Goal: Information Seeking & Learning: Learn about a topic

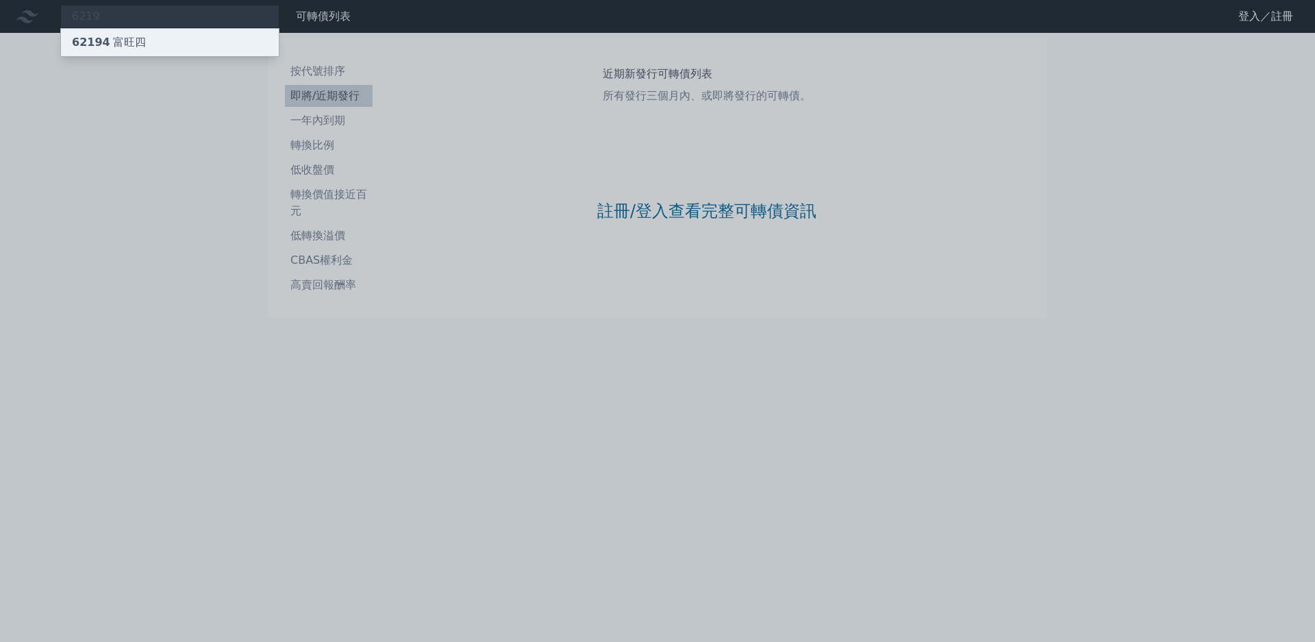
type input "6219"
click at [169, 42] on div "62194 富旺四" at bounding box center [170, 42] width 218 height 27
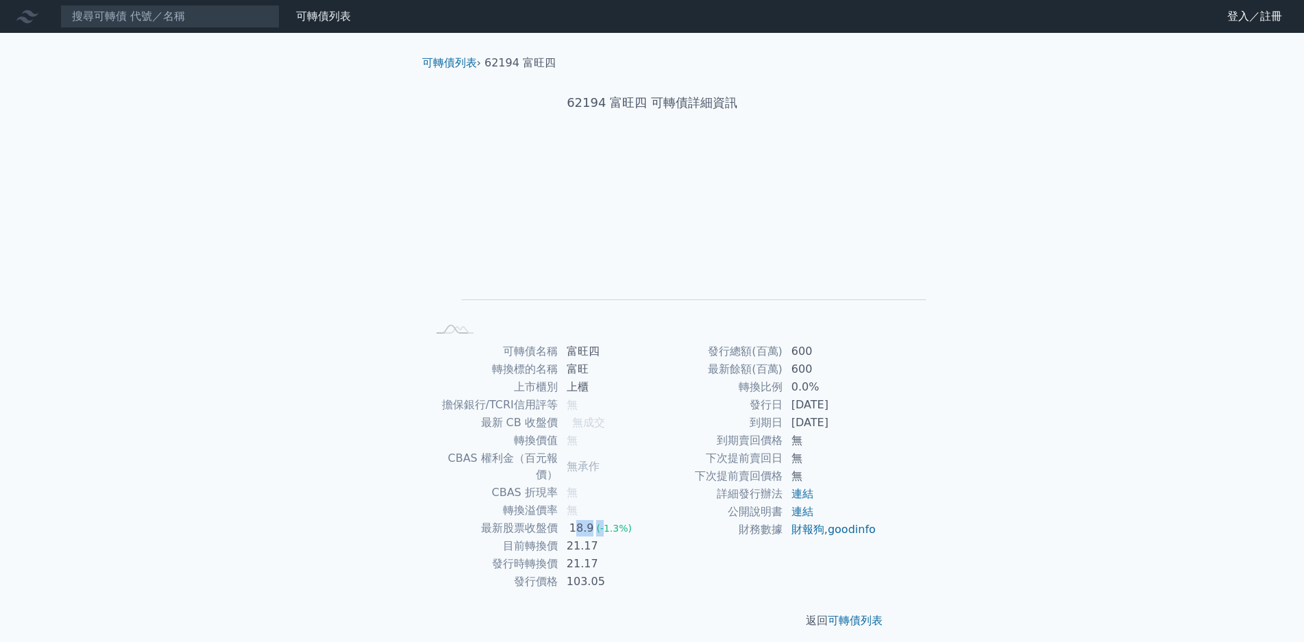
drag, startPoint x: 685, startPoint y: 488, endPoint x: 693, endPoint y: 486, distance: 7.8
click at [652, 519] on td "18.9 (-1.3%)" at bounding box center [605, 528] width 94 height 18
click at [632, 523] on span "(-1.3%)" at bounding box center [614, 528] width 36 height 11
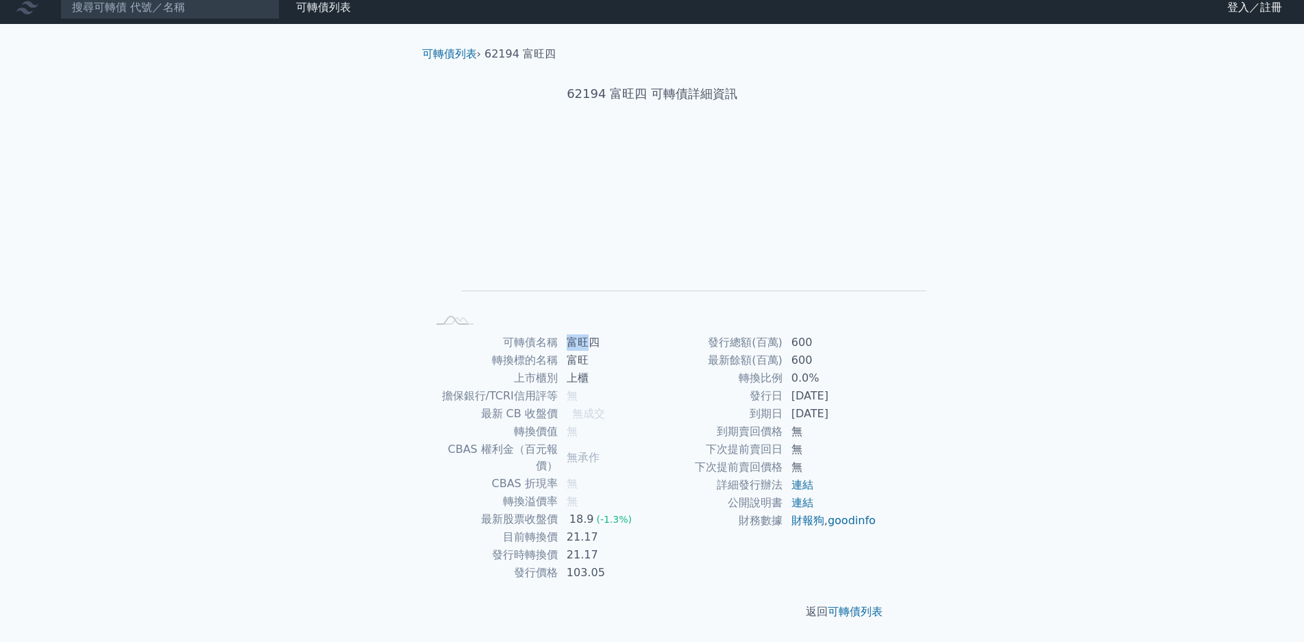
drag, startPoint x: 665, startPoint y: 219, endPoint x: 684, endPoint y: 219, distance: 19.2
click at [652, 334] on td "富旺四" at bounding box center [605, 343] width 94 height 18
copy td "富旺"
click at [652, 528] on td "21.17" at bounding box center [605, 537] width 94 height 18
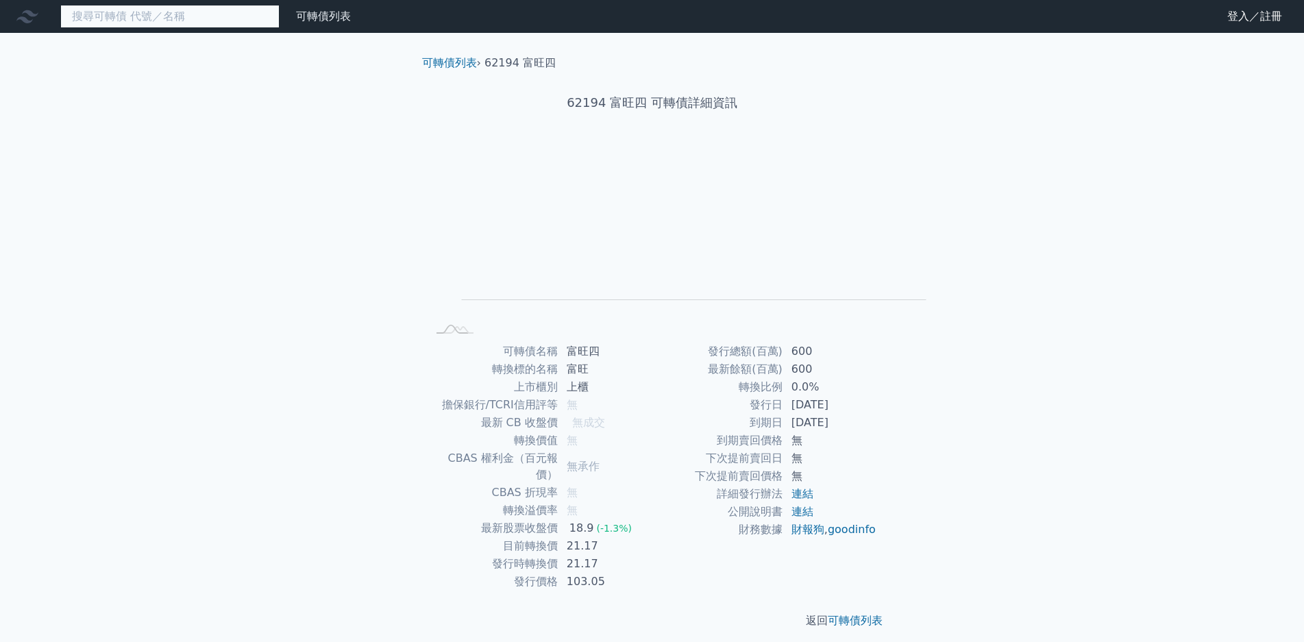
click at [167, 18] on input at bounding box center [169, 16] width 219 height 23
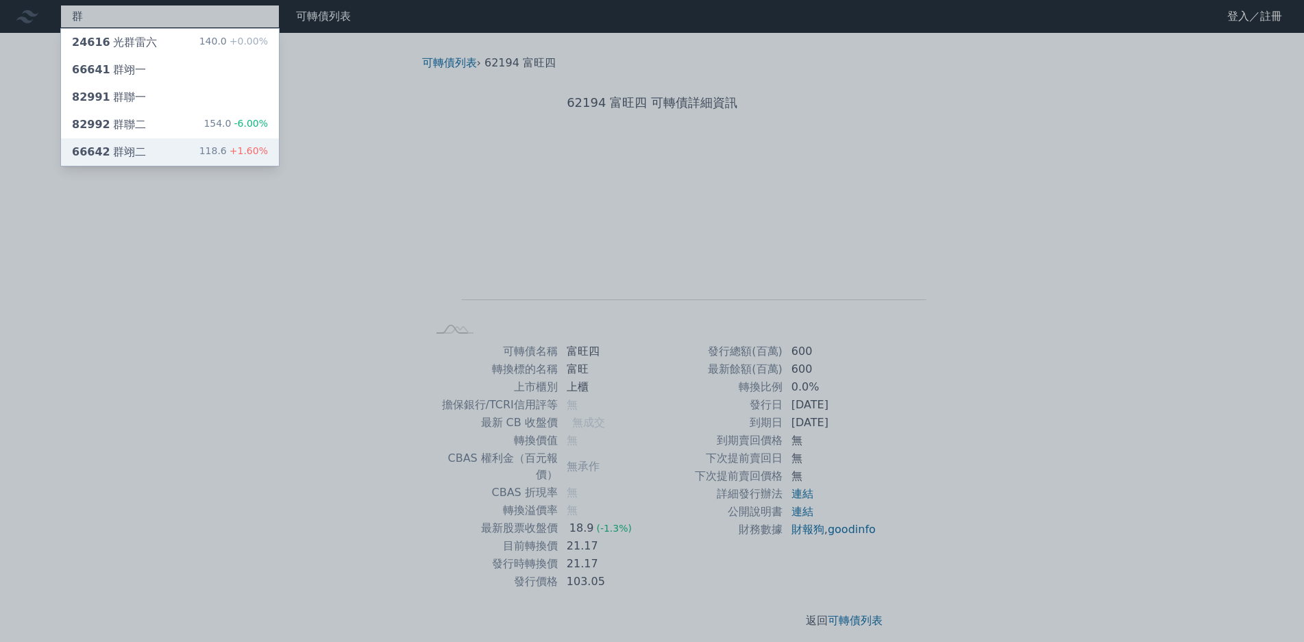
type input "群"
click at [199, 144] on div "118.6 +1.60%" at bounding box center [233, 152] width 69 height 16
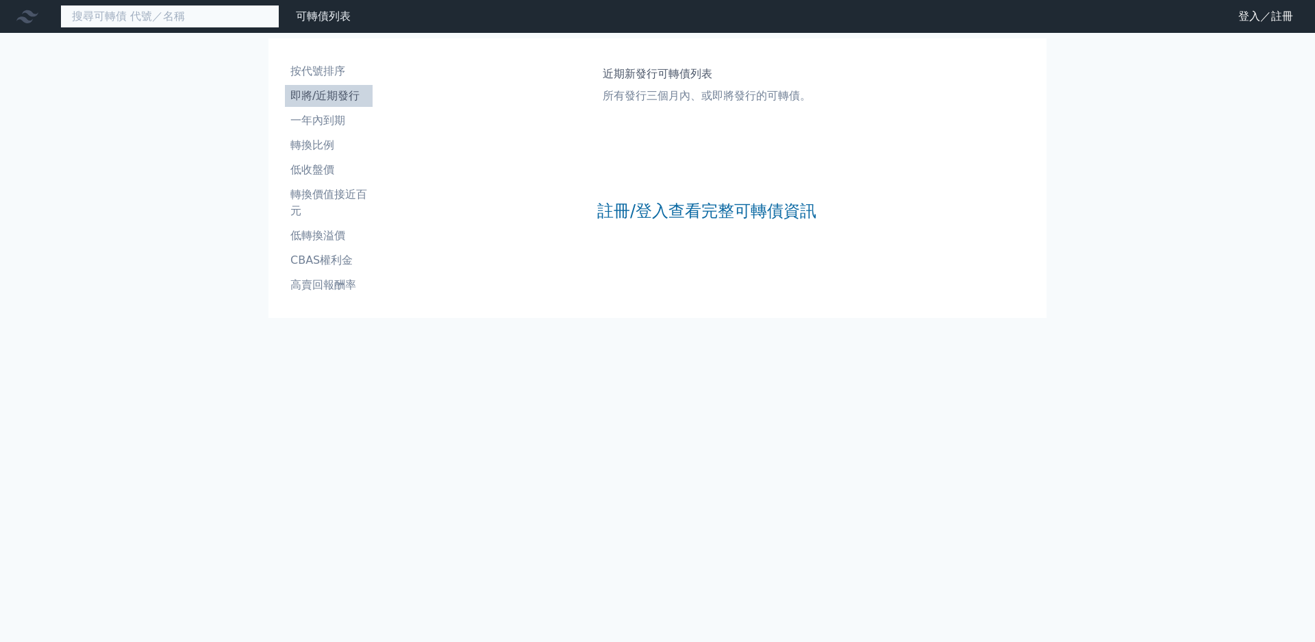
click at [119, 13] on input at bounding box center [169, 16] width 219 height 23
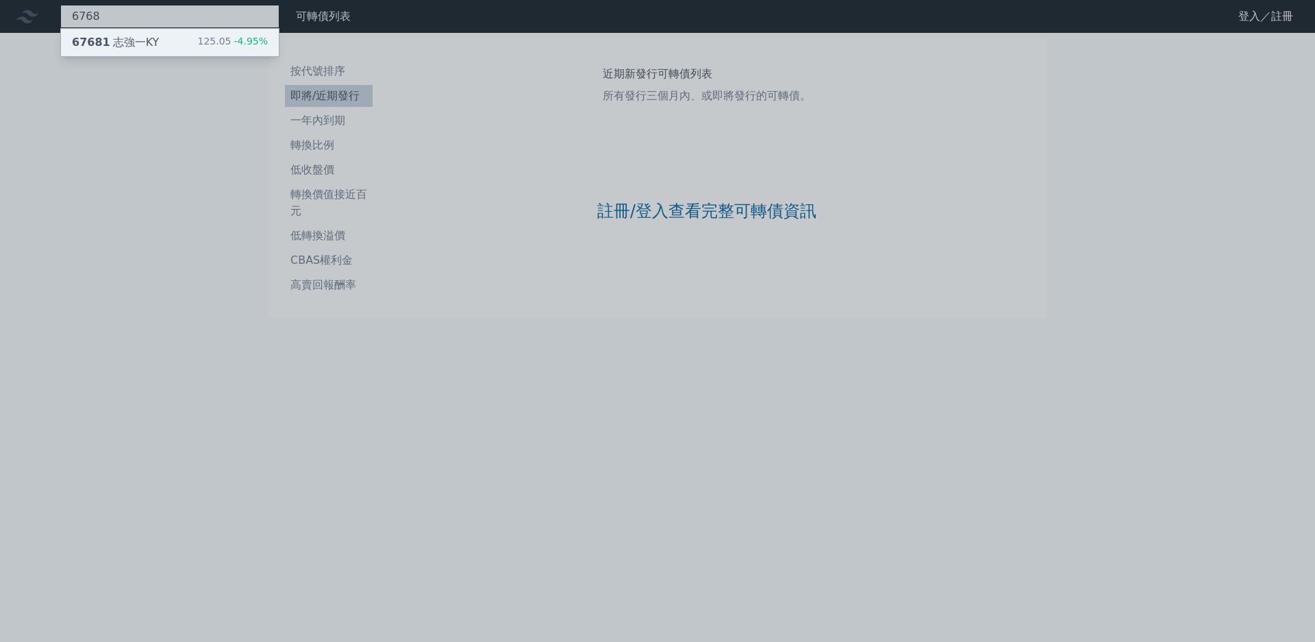
type input "6768"
click at [123, 35] on div "67681 志強一KY 125.05 -4.95%" at bounding box center [170, 42] width 218 height 27
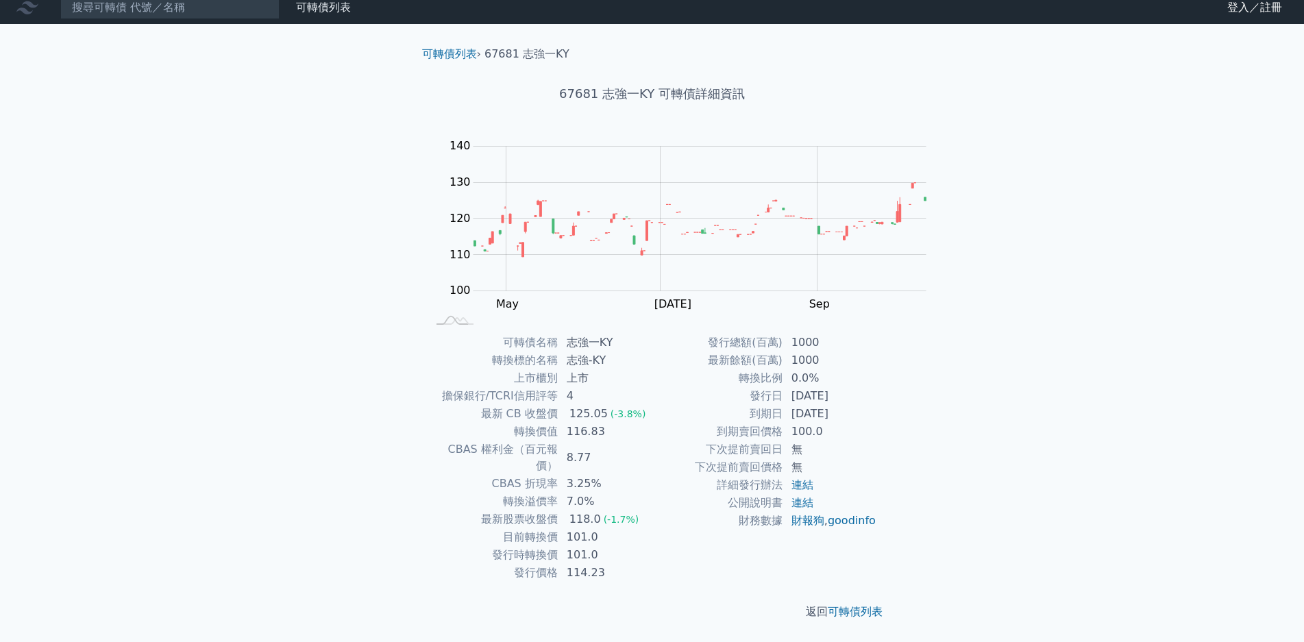
scroll to position [69, 0]
